Goal: Transaction & Acquisition: Purchase product/service

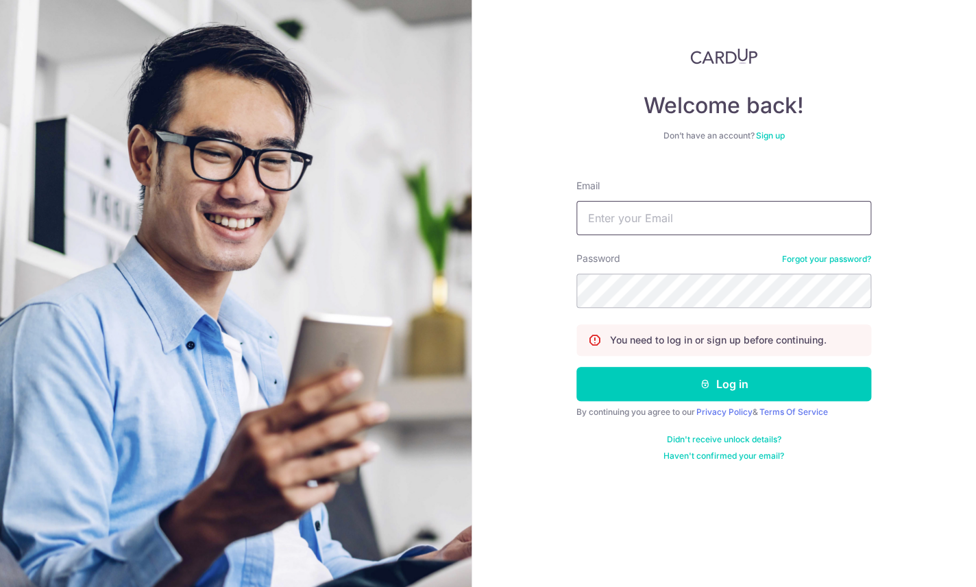
type input "[PERSON_NAME][EMAIL_ADDRESS][DOMAIN_NAME]"
click at [724, 385] on button "Log in" at bounding box center [724, 384] width 295 height 34
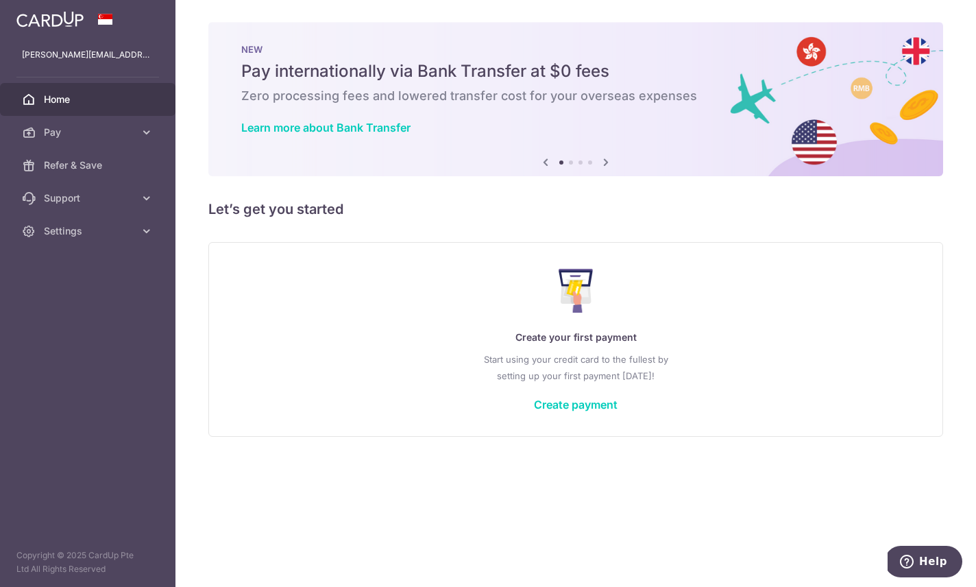
click at [0, 0] on icon "button" at bounding box center [0, 0] width 0 height 0
click at [145, 128] on icon at bounding box center [147, 132] width 14 height 14
click at [61, 233] on span "Cards" at bounding box center [89, 231] width 91 height 14
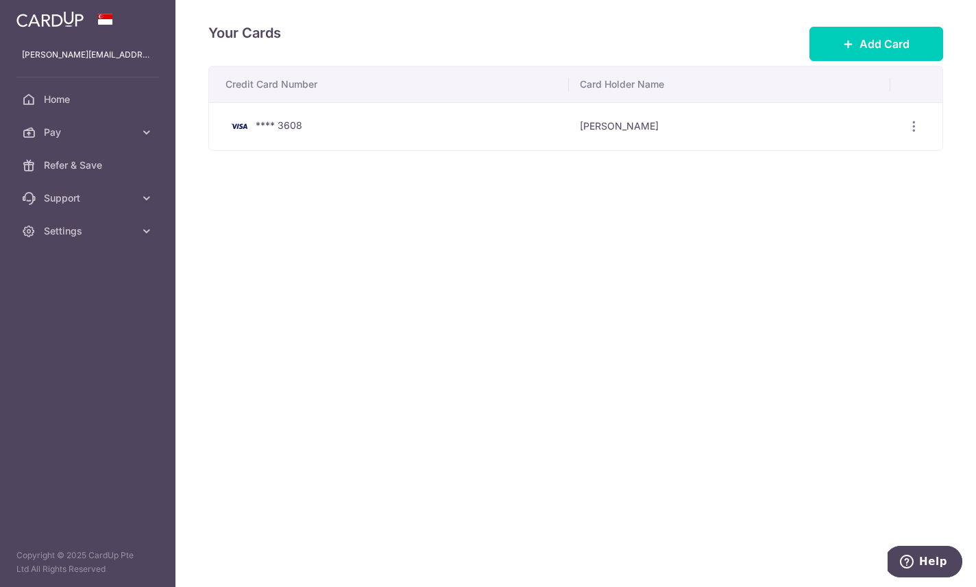
click at [0, 0] on icon "button" at bounding box center [0, 0] width 0 height 0
click at [65, 132] on span "Pay" at bounding box center [89, 132] width 91 height 14
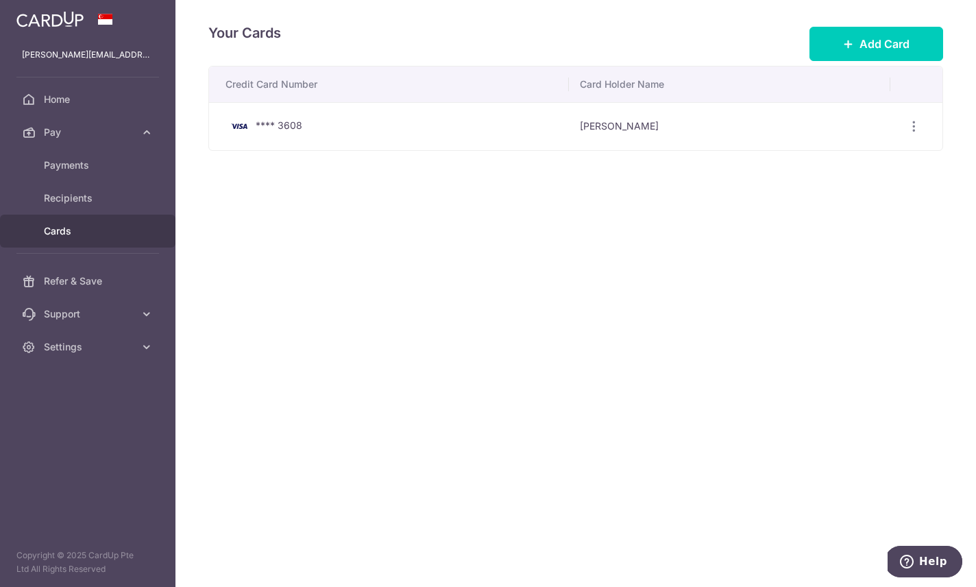
click at [60, 198] on span "Recipients" at bounding box center [89, 198] width 91 height 14
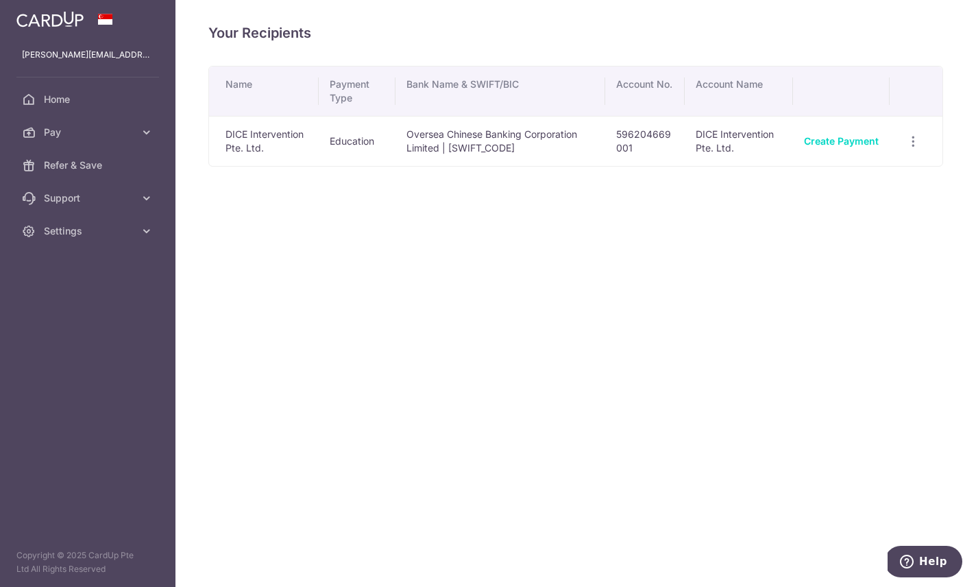
click at [910, 149] on icon "button" at bounding box center [914, 141] width 14 height 14
click at [835, 195] on link "View/Edit" at bounding box center [854, 179] width 143 height 33
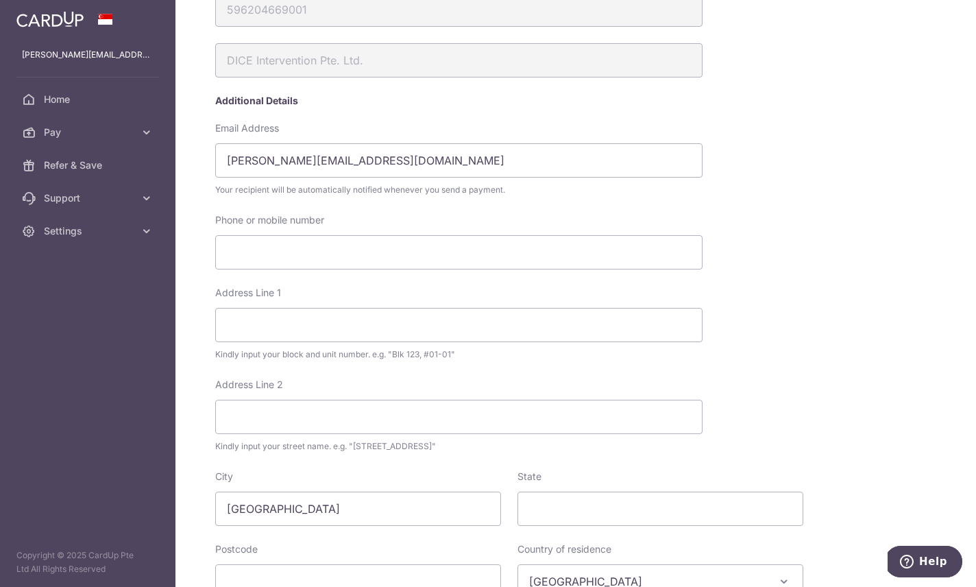
scroll to position [196, 0]
click at [247, 178] on input "eddy.sufyan@yahoo.com" at bounding box center [459, 161] width 488 height 34
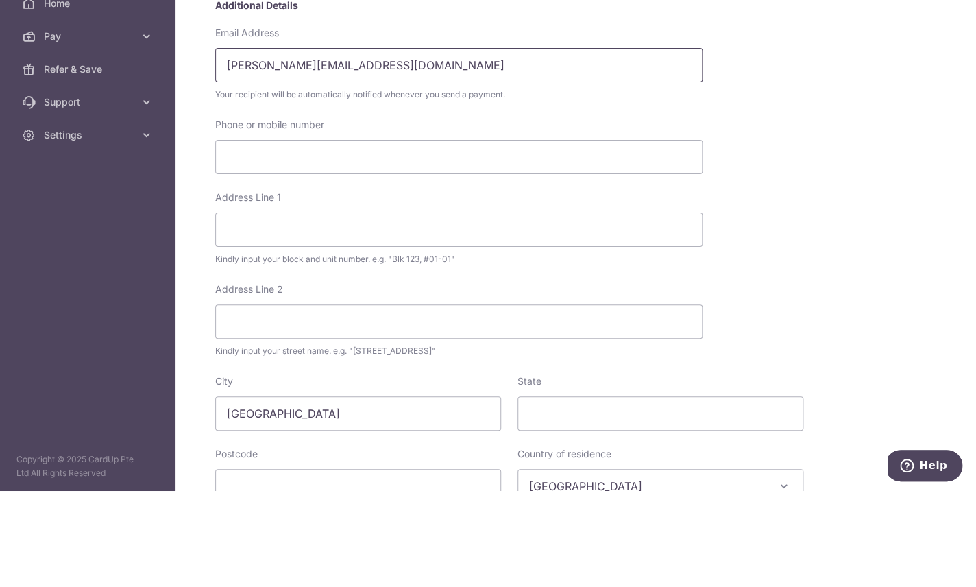
scroll to position [53, 0]
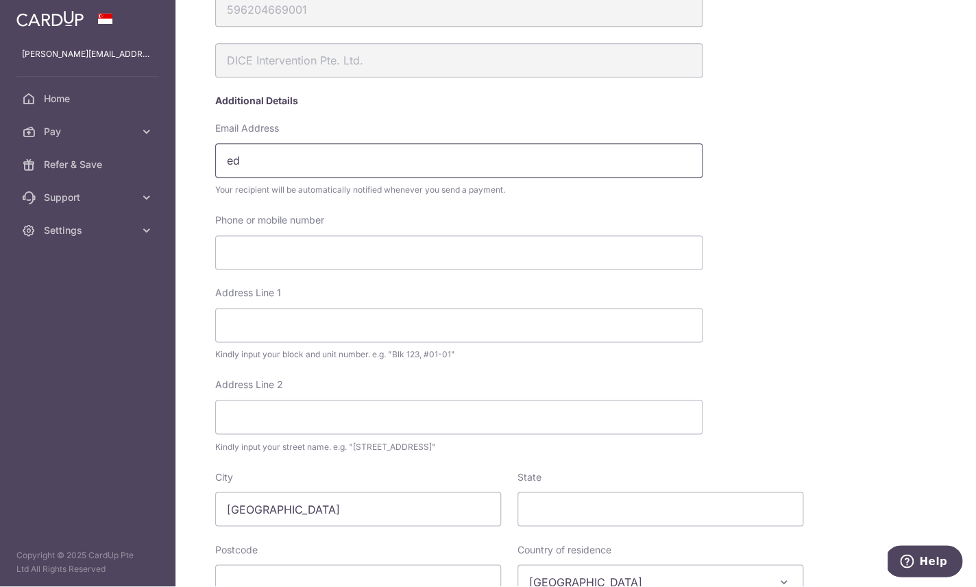
type input "e"
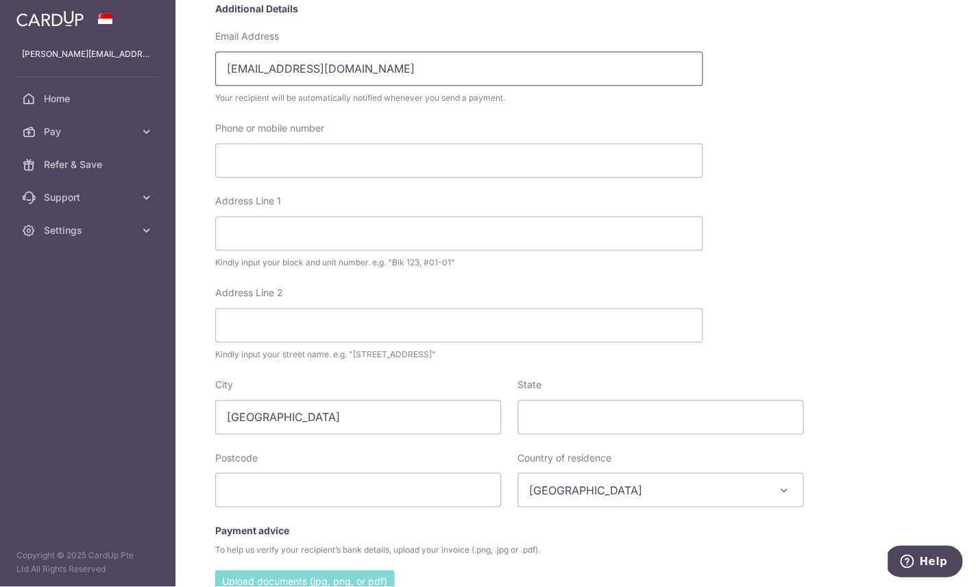
scroll to position [287, 0]
type input "info@dice.sg"
click at [376, 146] on input "Phone or mobile number" at bounding box center [459, 162] width 488 height 34
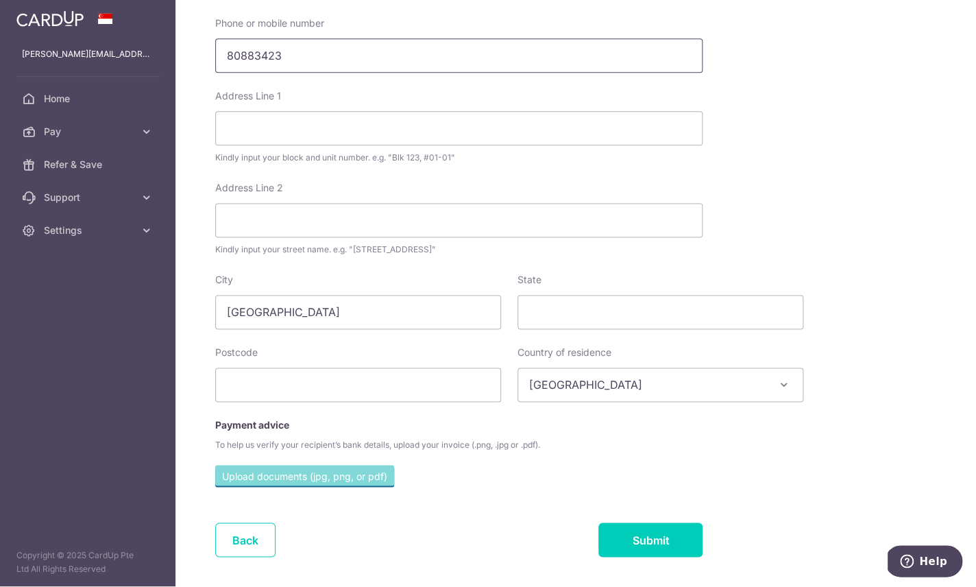
scroll to position [394, 0]
type input "80883423"
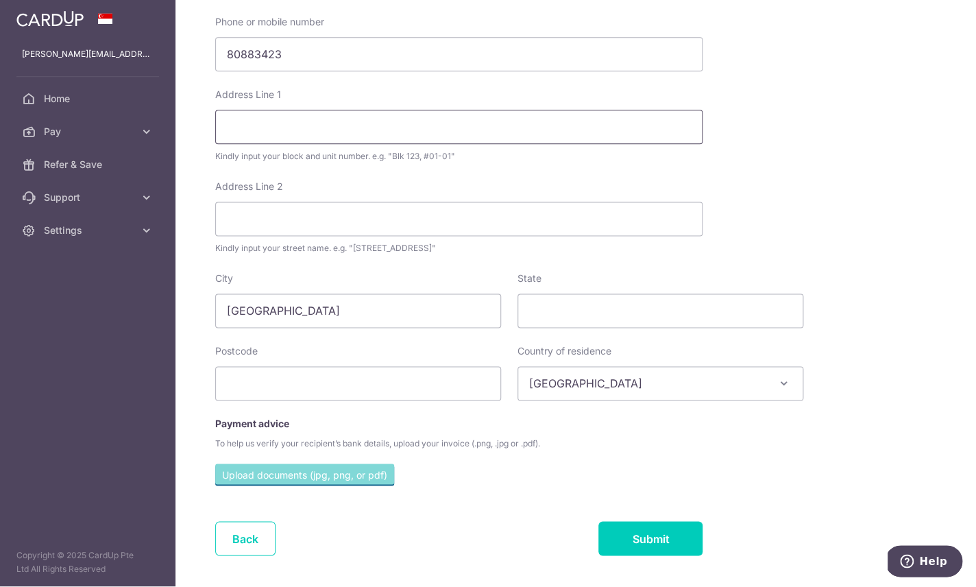
click at [494, 122] on input "Address Line 1" at bounding box center [459, 127] width 488 height 34
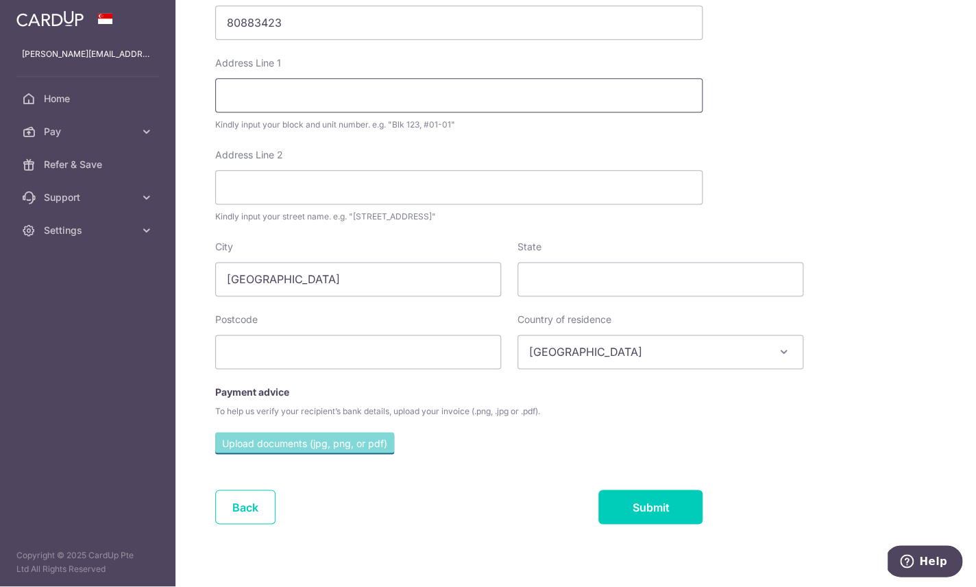
scroll to position [424, 0]
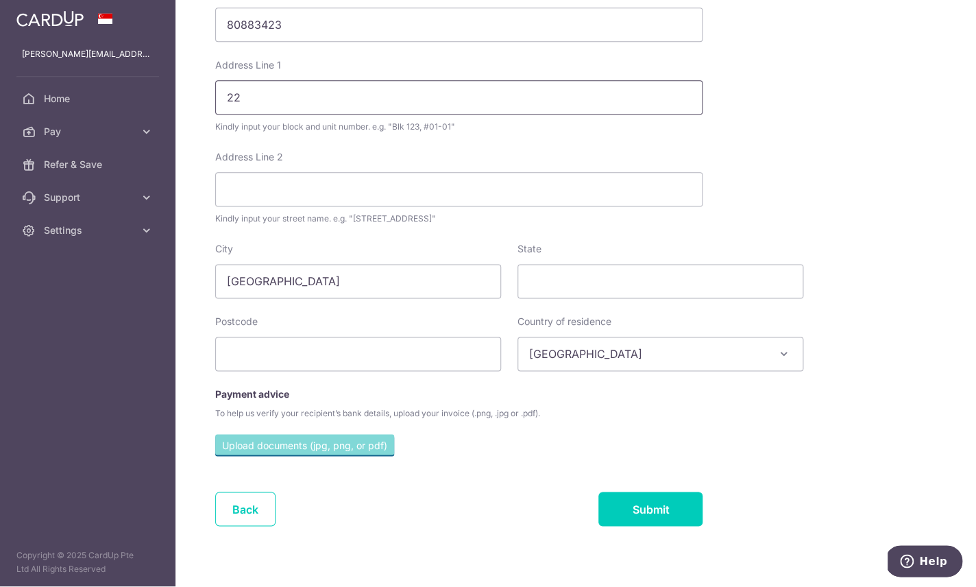
type input "2"
type input "22 Sin Ming Lne"
type input "80883423"
click at [472, 90] on input "22 Sin Ming Lne" at bounding box center [459, 98] width 488 height 34
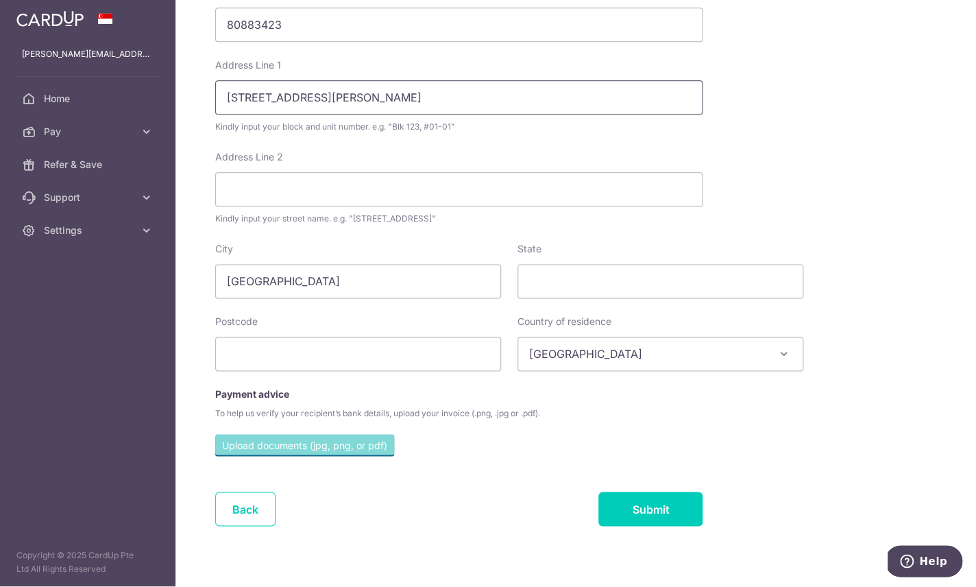
type input "22 Sin Ming Lane, #04-76"
click at [530, 189] on input "Address Line 2" at bounding box center [459, 190] width 488 height 34
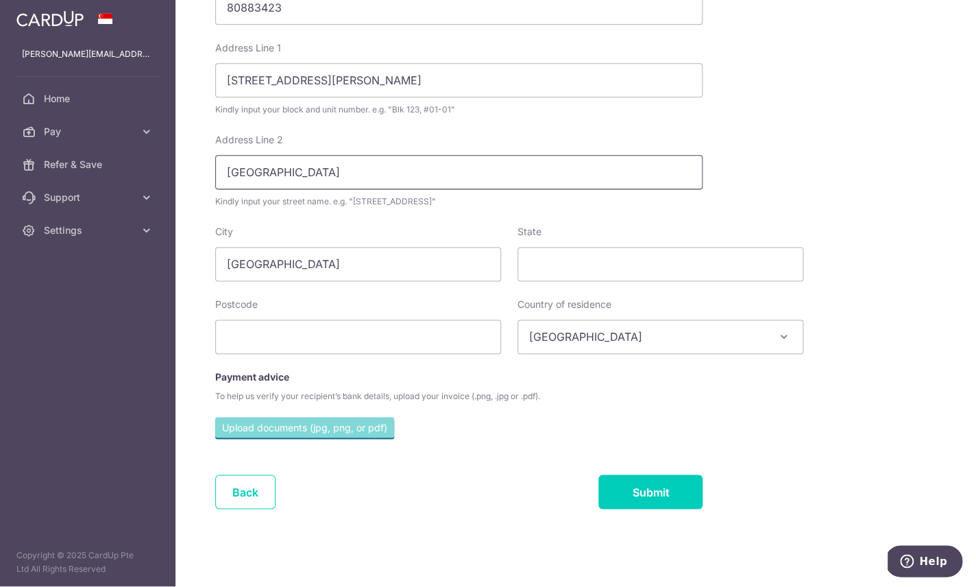
scroll to position [440, 0]
type input "Midview City"
click at [671, 158] on div "Address Line 2 Midview City Kindly input your street name. e.g. "Hougang Street…" at bounding box center [509, 180] width 602 height 92
click at [518, 256] on input "State" at bounding box center [661, 265] width 286 height 34
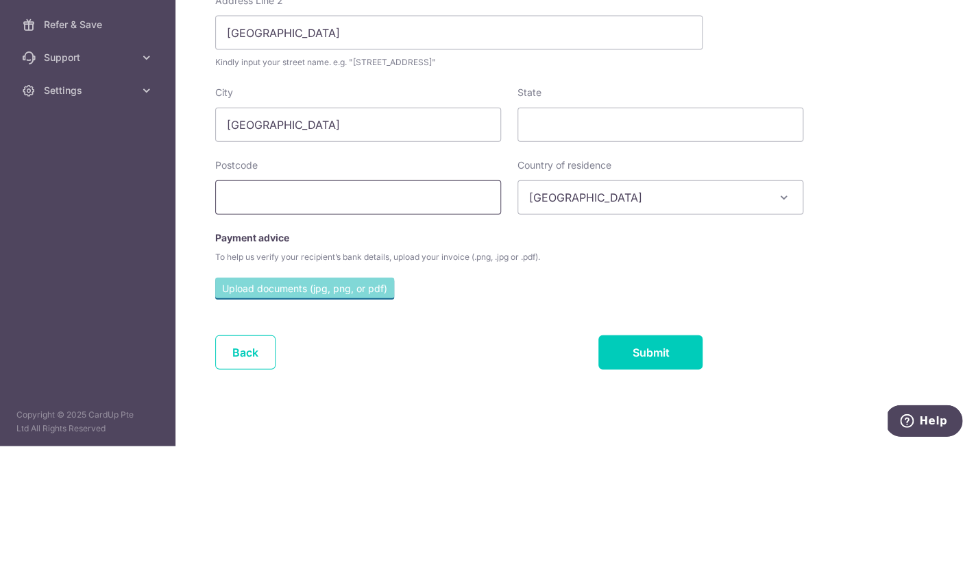
click at [215, 321] on input "text" at bounding box center [358, 338] width 286 height 34
type input "573969"
click at [805, 136] on div "My recipients DICE Intervention Pte. Ltd. DICE Intervention Pte. Ltd. Account D…" at bounding box center [609, 54] width 802 height 945
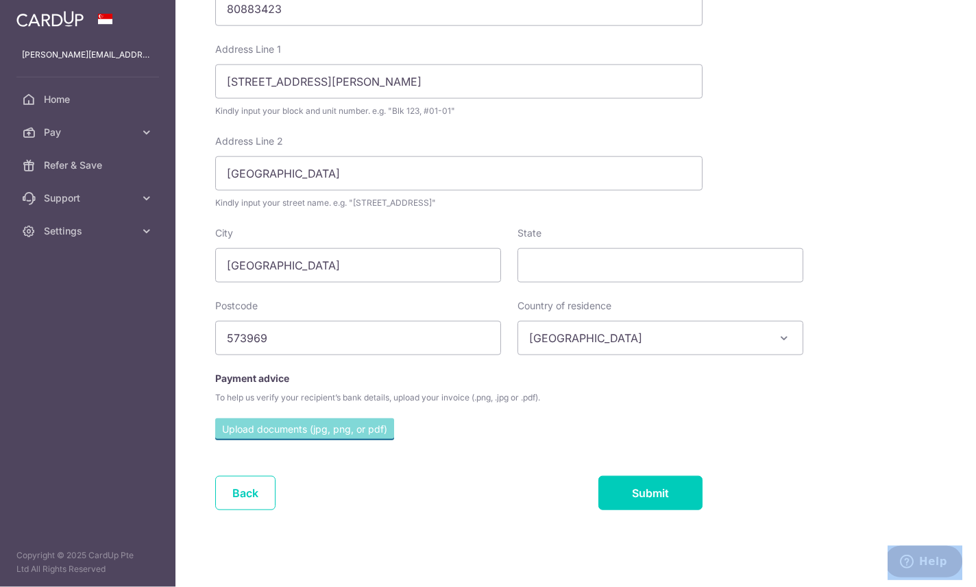
scroll to position [0, 0]
click at [261, 439] on input "file" at bounding box center [304, 428] width 179 height 21
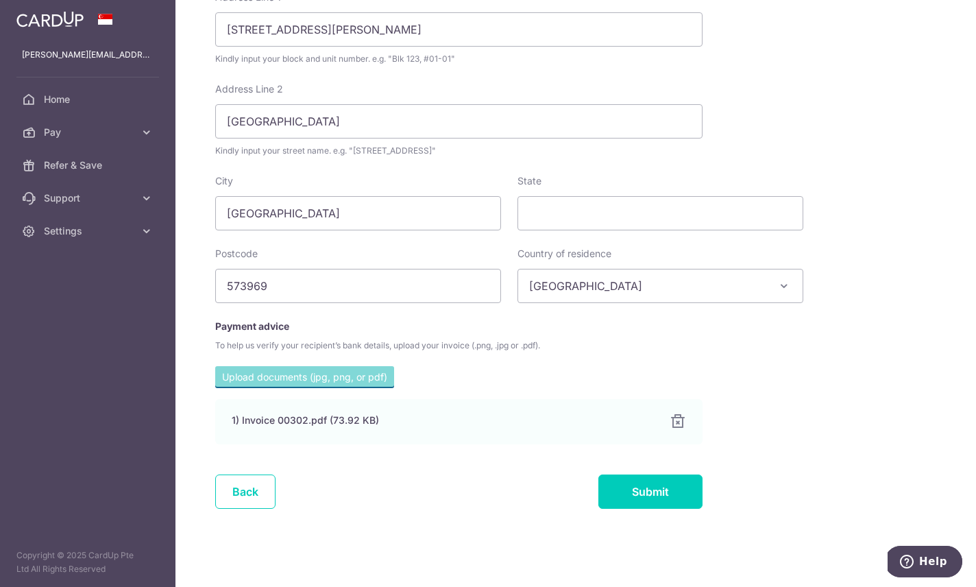
scroll to position [492, 0]
click at [599, 510] on input "Submit" at bounding box center [651, 492] width 104 height 34
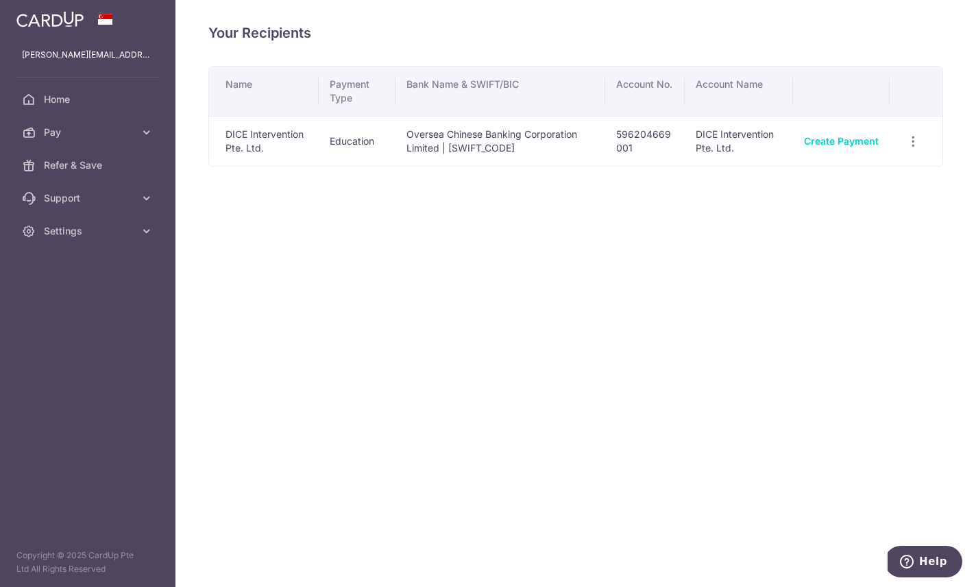
click at [911, 149] on icon "button" at bounding box center [914, 141] width 14 height 14
click at [800, 398] on div at bounding box center [488, 293] width 976 height 587
click at [834, 147] on link "Create Payment" at bounding box center [841, 141] width 75 height 12
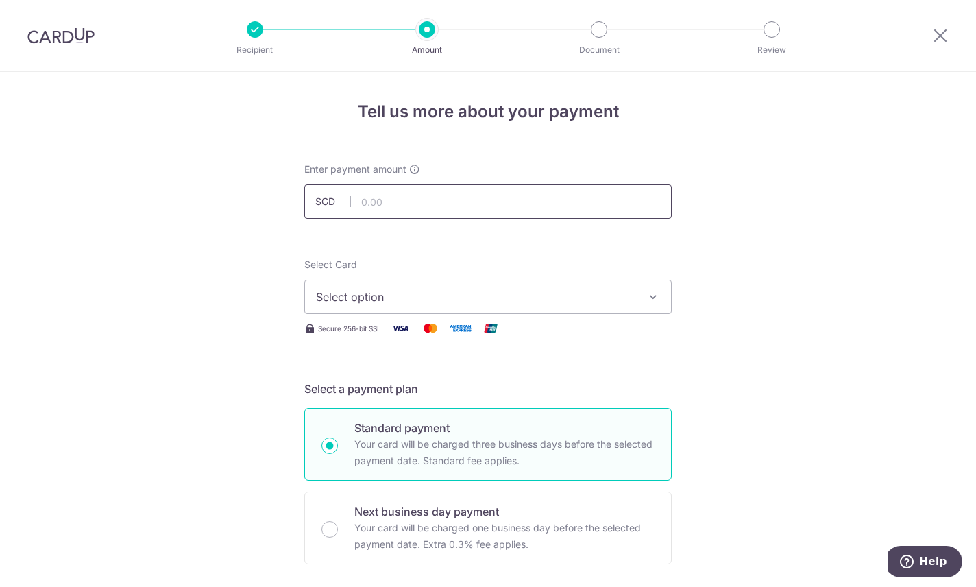
click at [443, 210] on input "text" at bounding box center [488, 201] width 368 height 34
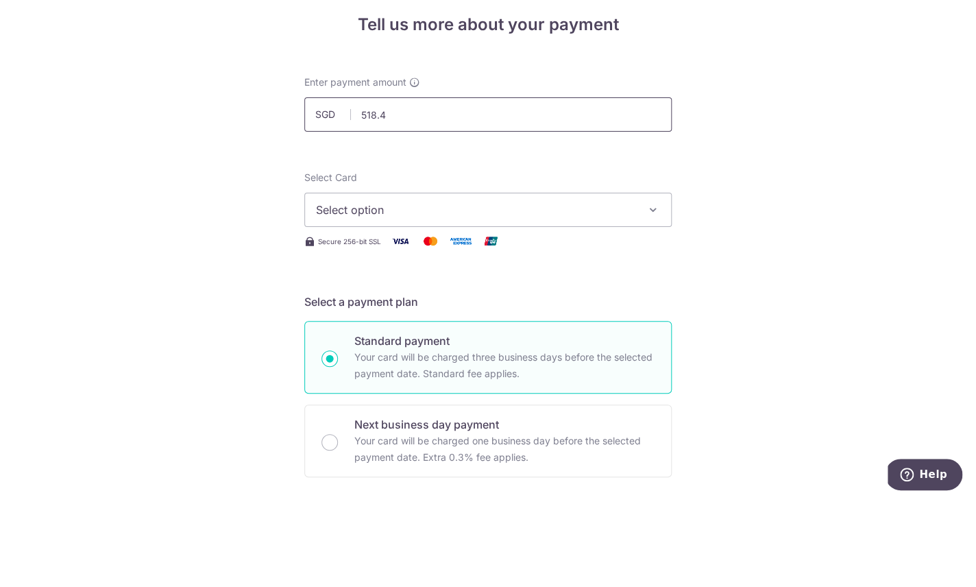
type input "518.40"
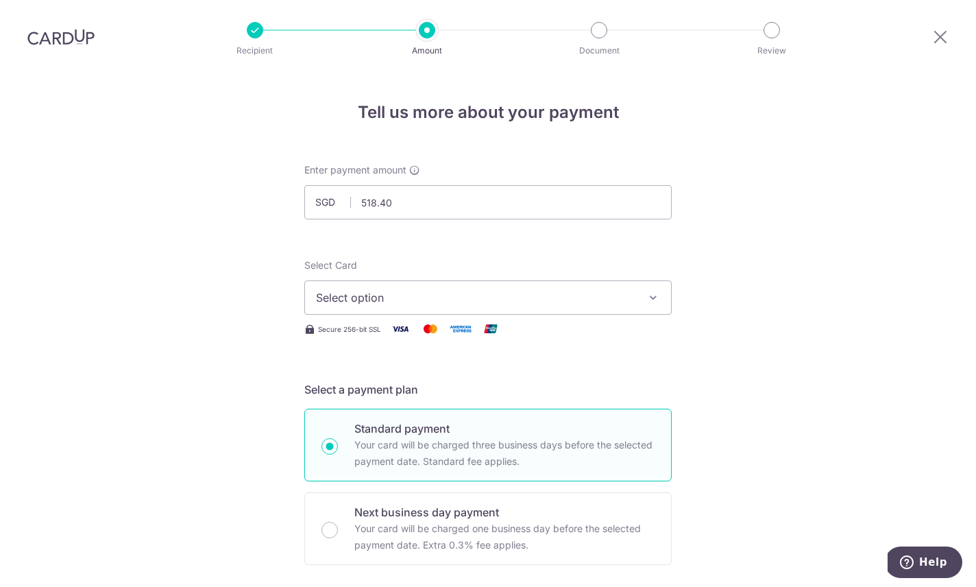
click at [660, 290] on icon "button" at bounding box center [654, 297] width 14 height 14
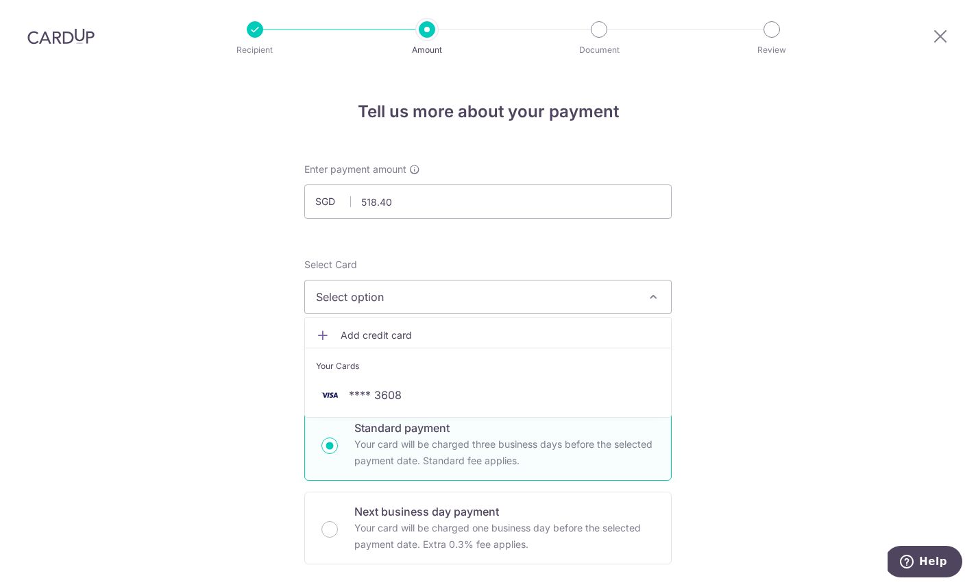
click at [416, 387] on span "**** 3608" at bounding box center [488, 395] width 344 height 16
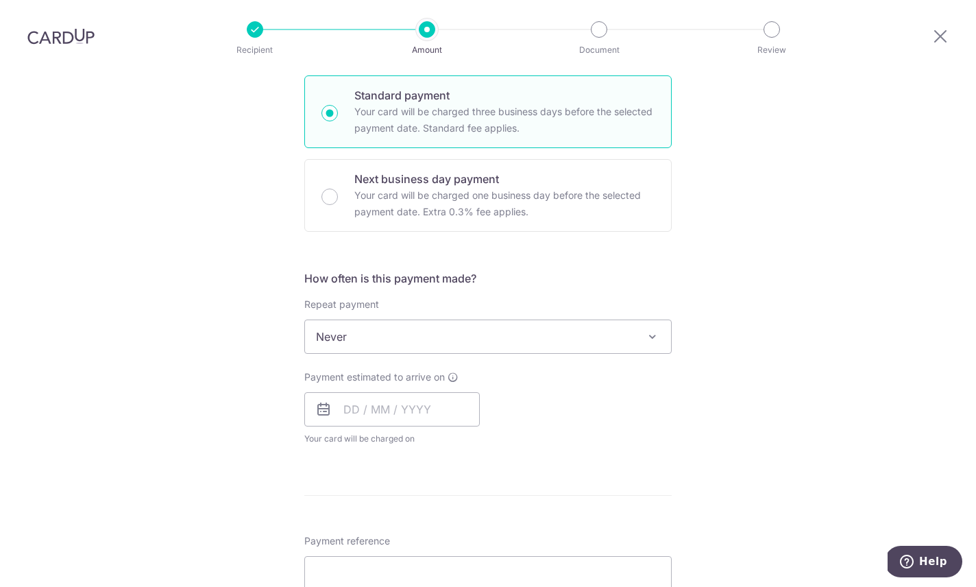
scroll to position [330, 0]
click at [655, 331] on span at bounding box center [653, 339] width 16 height 16
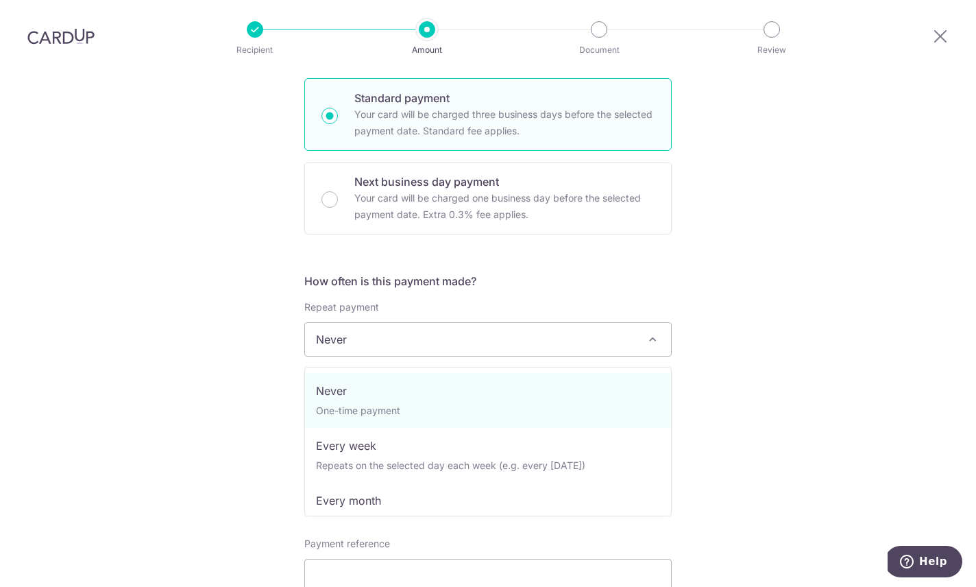
click at [806, 272] on div "Tell us more about your payment Enter payment amount SGD 518.40 518.40 Select C…" at bounding box center [488, 362] width 976 height 1240
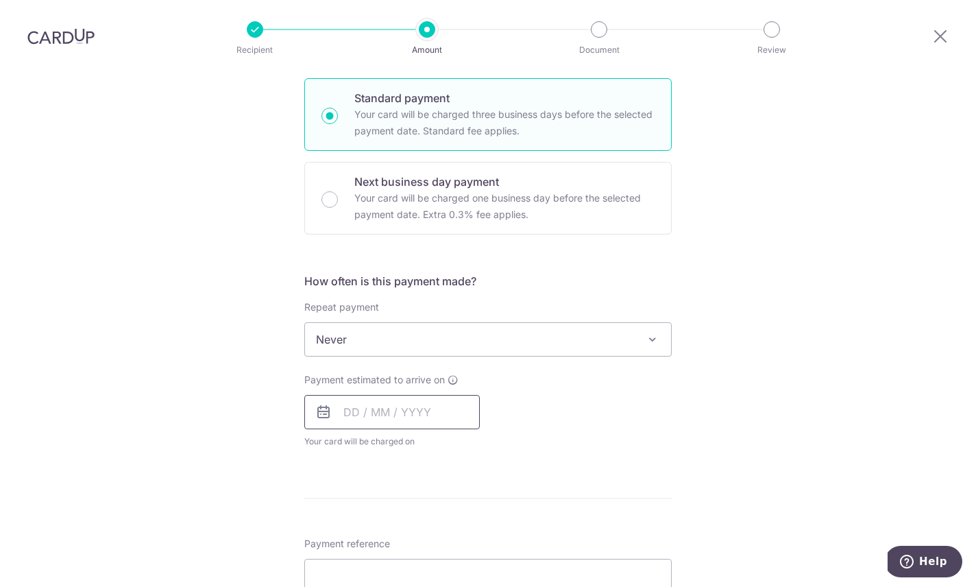
click at [357, 395] on input "text" at bounding box center [392, 412] width 176 height 34
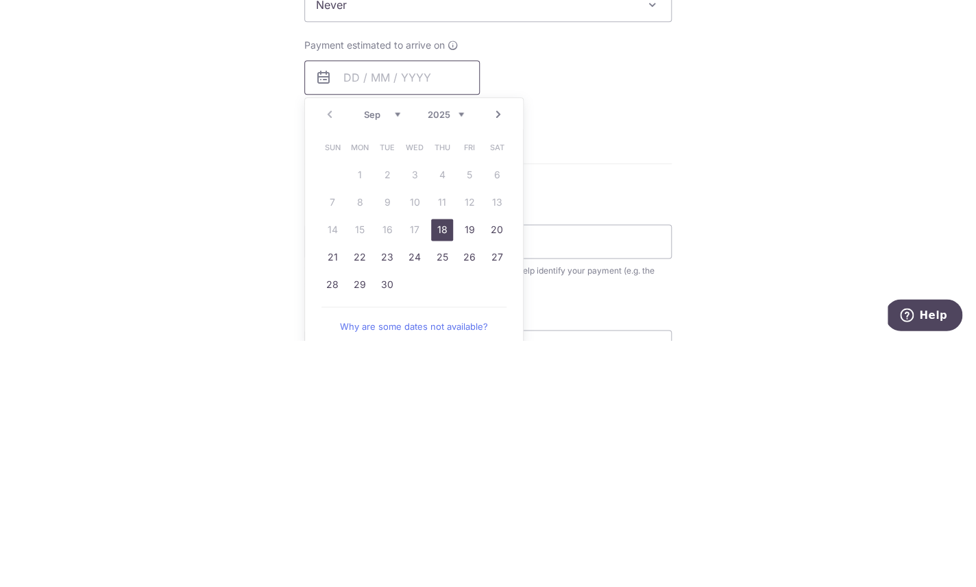
scroll to position [459, 0]
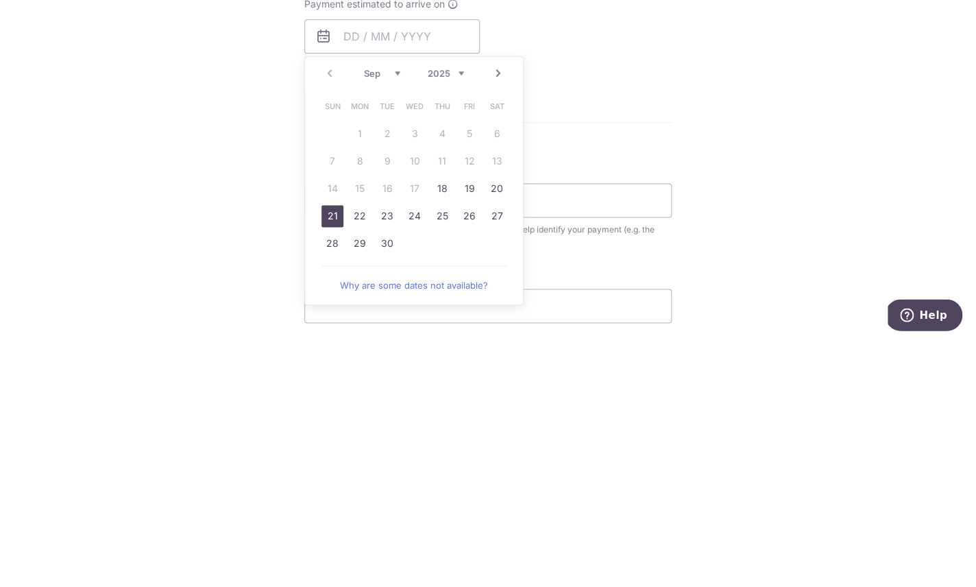
click at [334, 452] on link "21" at bounding box center [333, 463] width 22 height 22
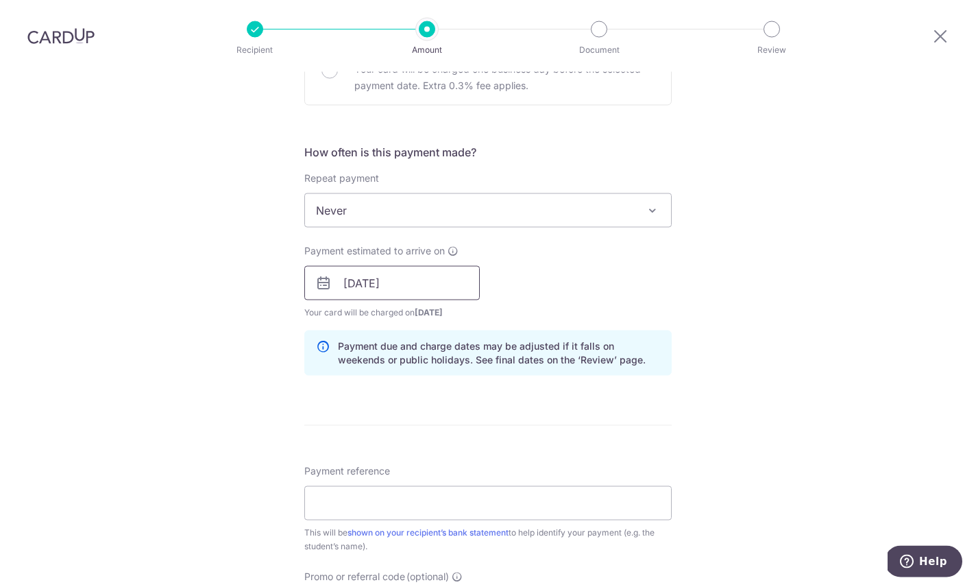
click at [431, 266] on input "21/09/2025" at bounding box center [392, 283] width 176 height 34
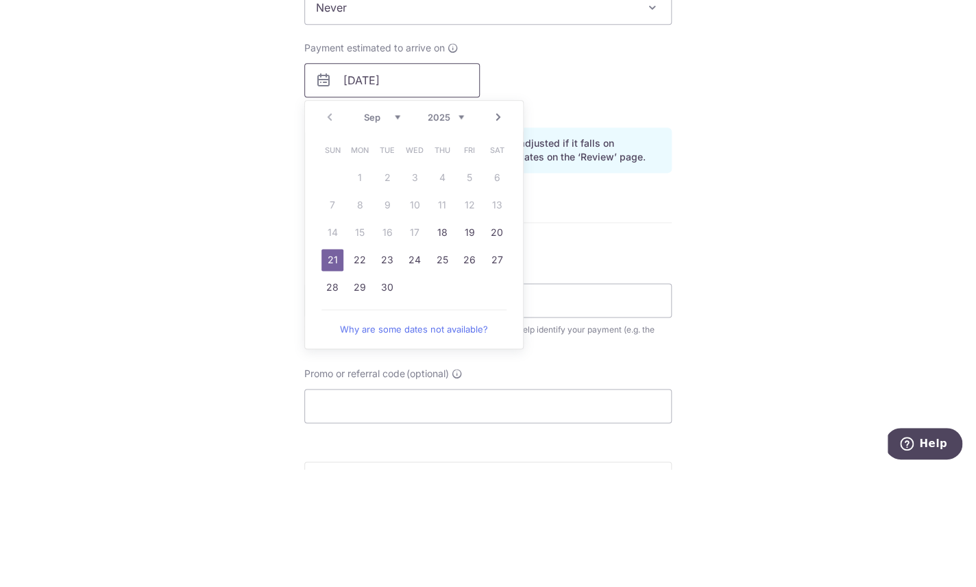
scroll to position [543, 0]
click at [362, 368] on link "22" at bounding box center [360, 379] width 22 height 22
type input "22/09/2025"
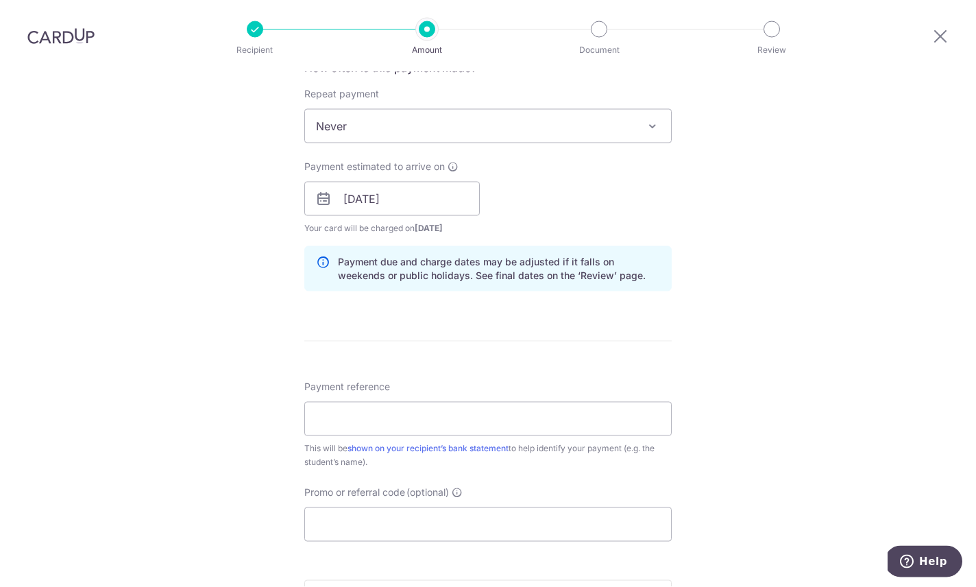
click at [736, 160] on div "Tell us more about your payment Enter payment amount SGD 518.40 518.40 Select C…" at bounding box center [488, 177] width 976 height 1297
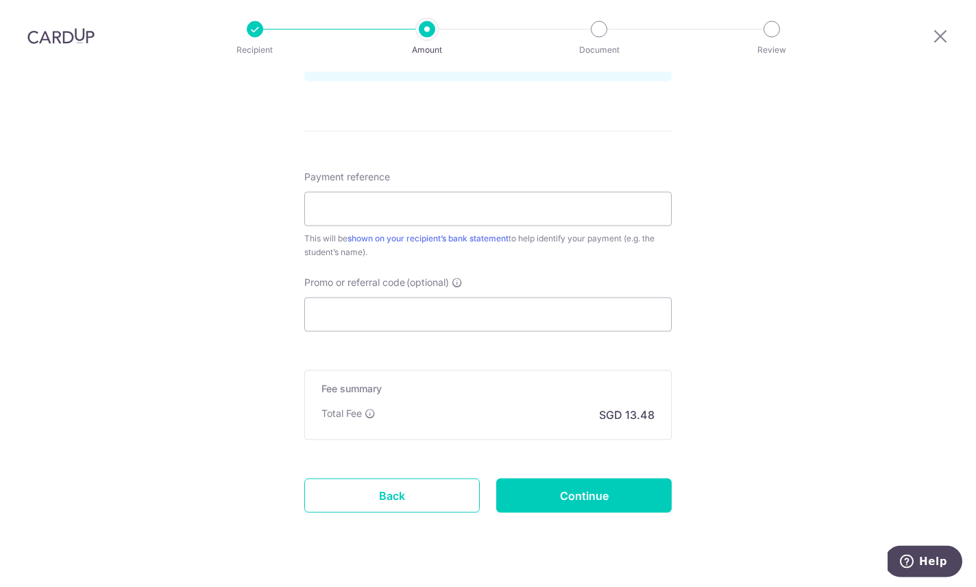
scroll to position [752, 0]
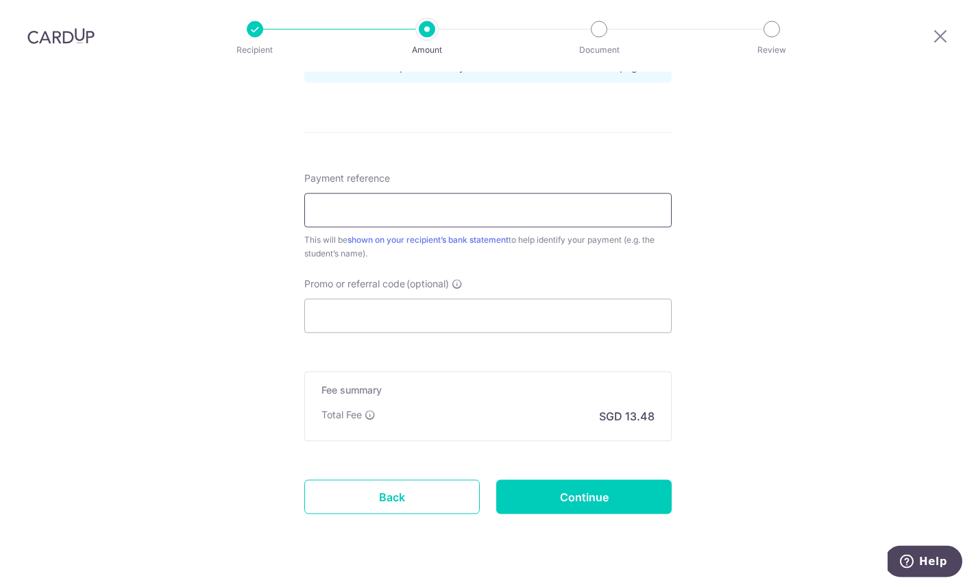
click at [623, 193] on input "Payment reference" at bounding box center [488, 210] width 368 height 34
type input "Lysa Amyra EI Program Group Class"
click at [400, 299] on input "Promo or referral code (optional)" at bounding box center [488, 316] width 368 height 34
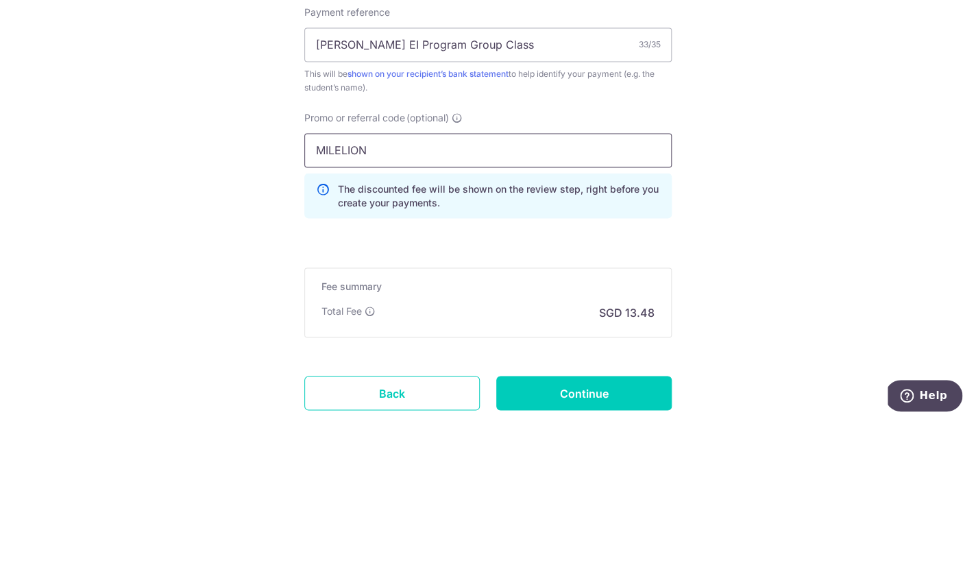
type input "MILELION"
click at [763, 123] on div "Tell us more about your payment Enter payment amount SGD 518.40 518.40 Select C…" at bounding box center [488, -1] width 976 height 1358
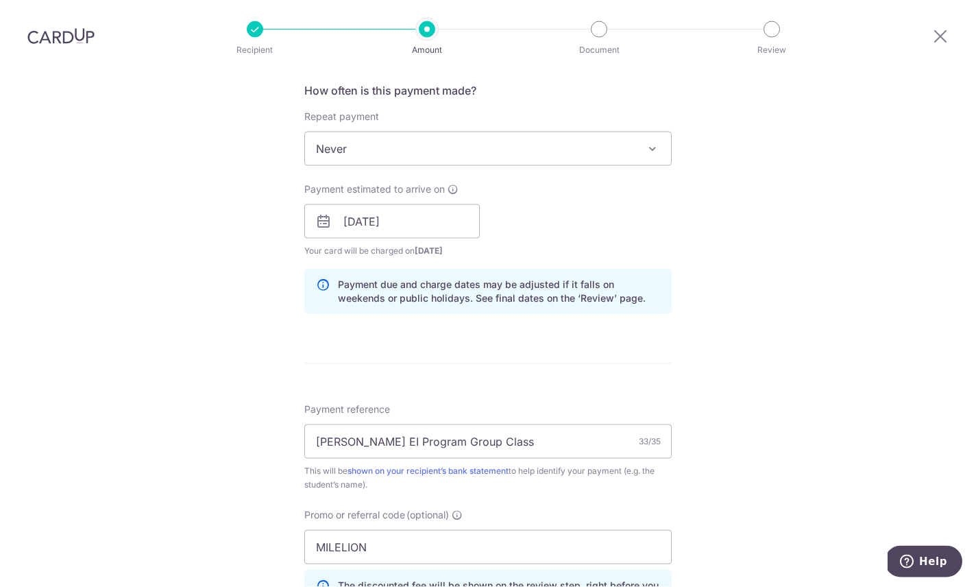
scroll to position [511, 0]
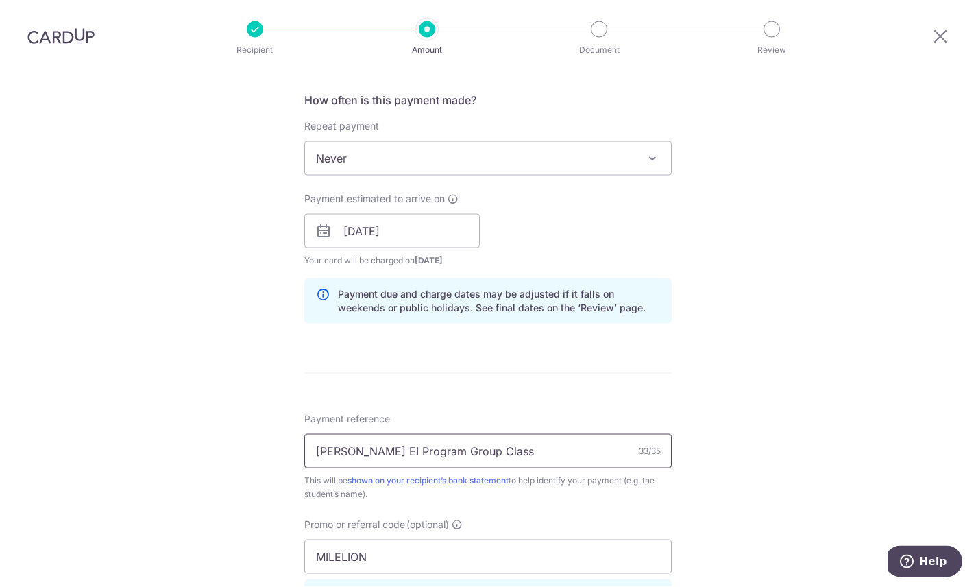
click at [561, 434] on input "Lysa Amyra EI Program Group Class" at bounding box center [488, 451] width 368 height 34
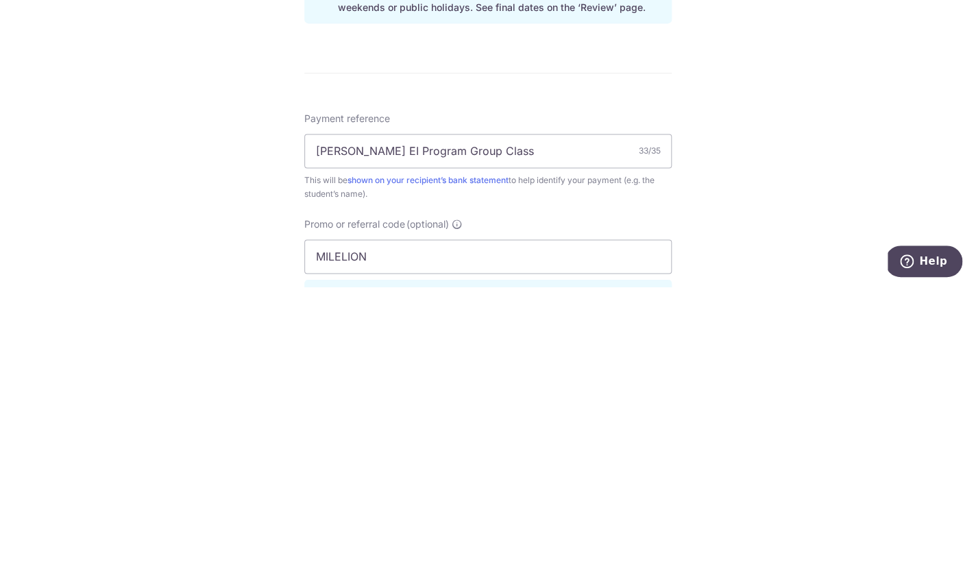
click at [793, 176] on div "Tell us more about your payment Enter payment amount SGD 518.40 518.40 Select C…" at bounding box center [488, 240] width 976 height 1358
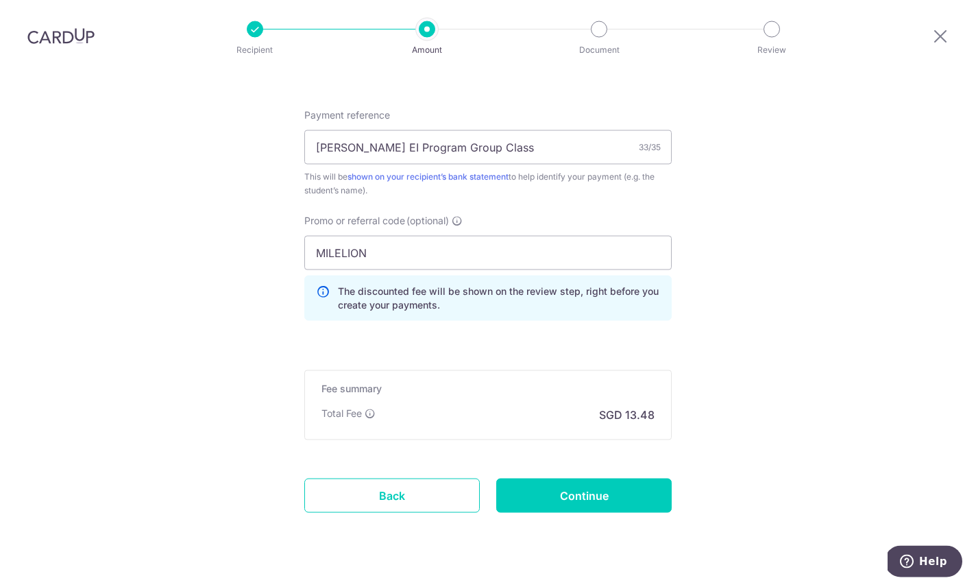
scroll to position [813, 0]
click at [590, 480] on input "Continue" at bounding box center [584, 497] width 176 height 34
type input "Create Schedule"
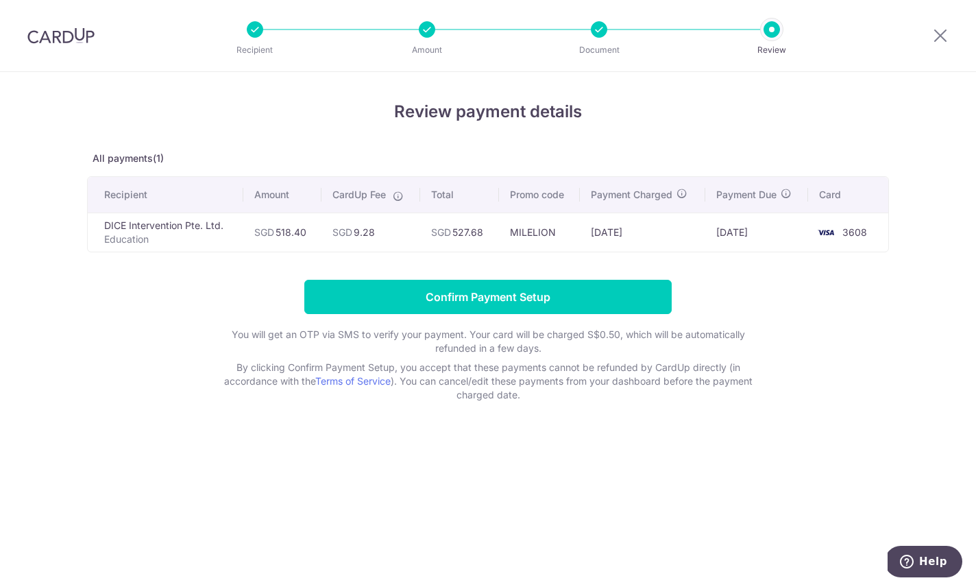
click at [571, 308] on input "Confirm Payment Setup" at bounding box center [488, 297] width 368 height 34
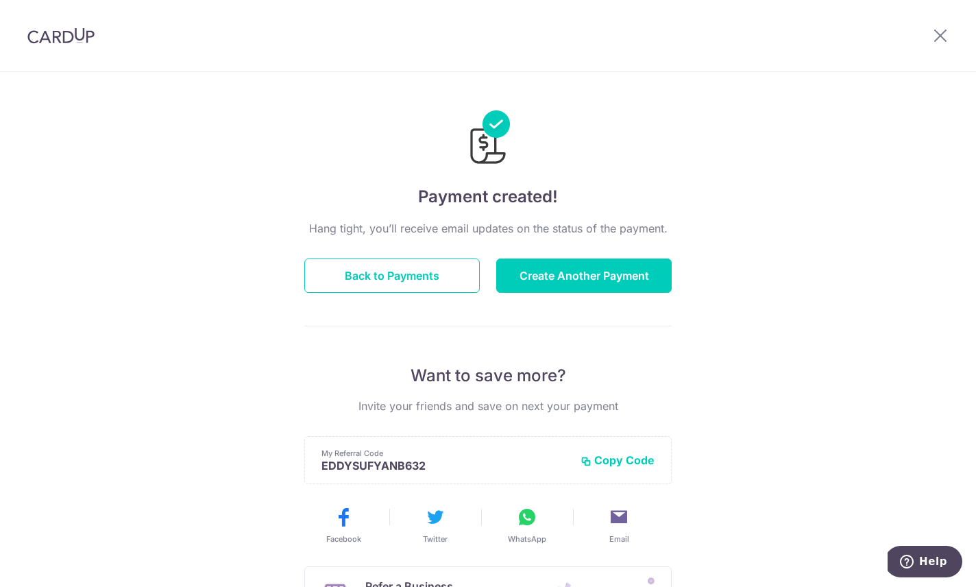
click at [427, 285] on button "Back to Payments" at bounding box center [392, 276] width 176 height 34
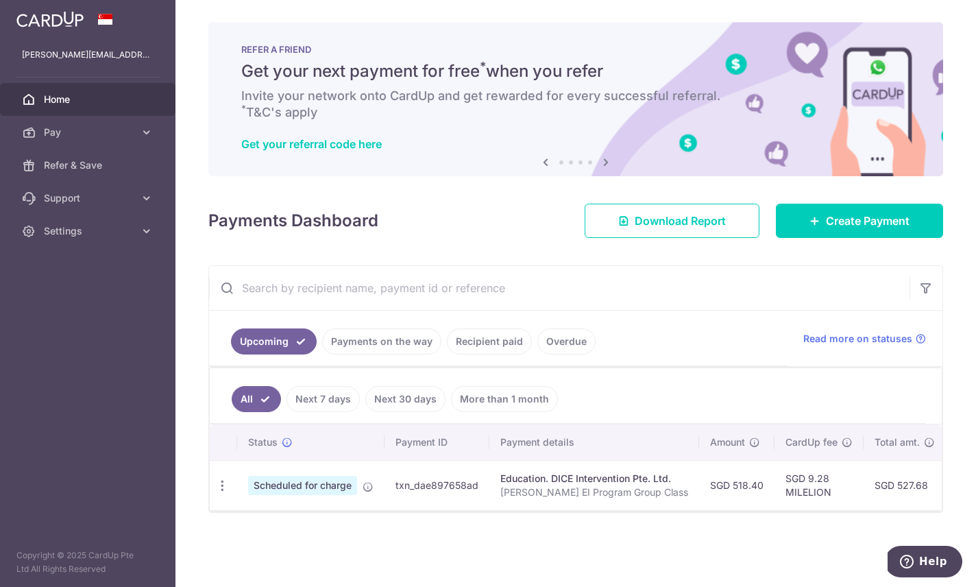
click at [0, 0] on header at bounding box center [0, 0] width 0 height 0
click at [0, 0] on icon "button" at bounding box center [0, 0] width 0 height 0
click at [51, 243] on link "Settings" at bounding box center [88, 231] width 176 height 33
click at [52, 305] on link "Logout" at bounding box center [88, 296] width 176 height 33
